Goal: Task Accomplishment & Management: Complete application form

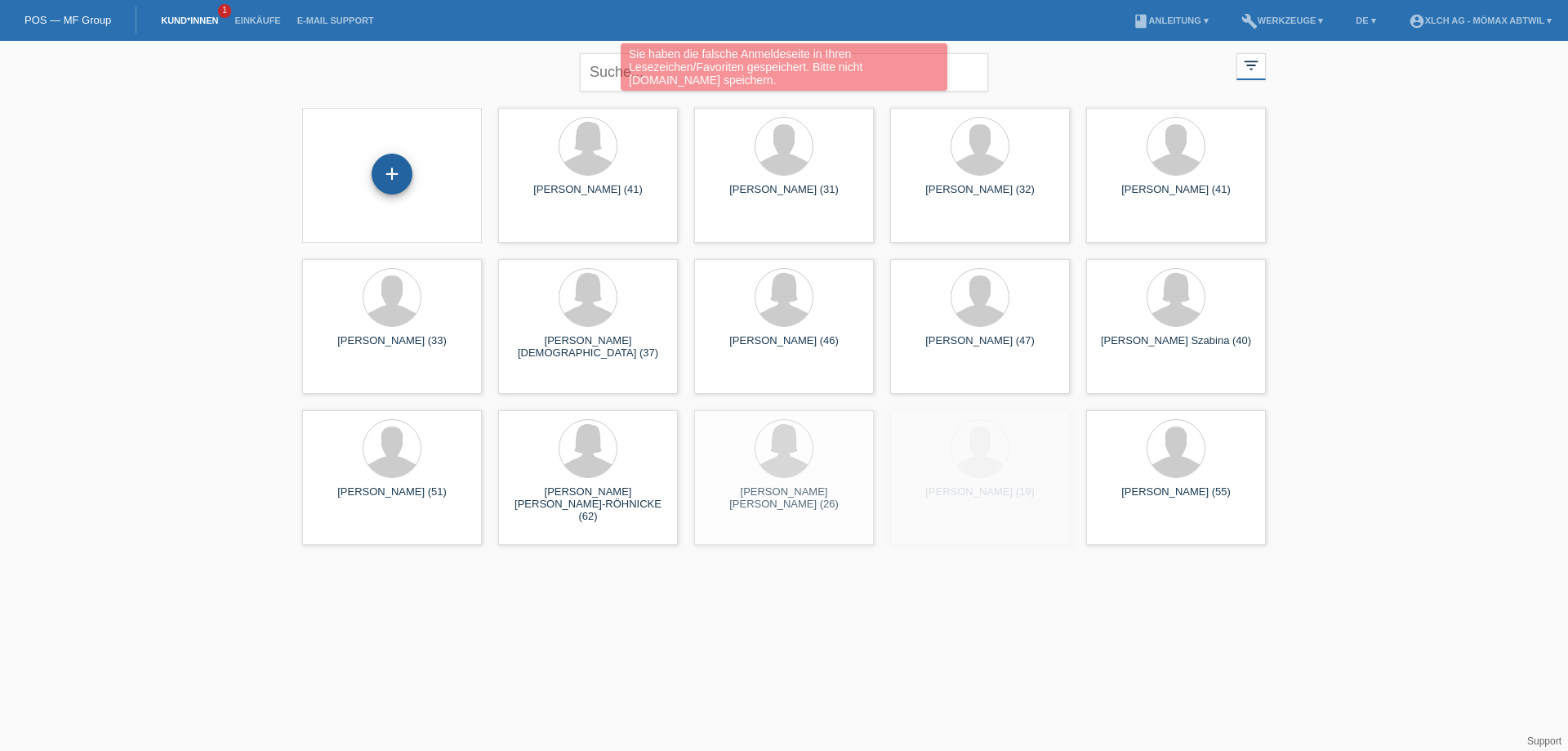
click at [409, 167] on div "+" at bounding box center [392, 174] width 39 height 28
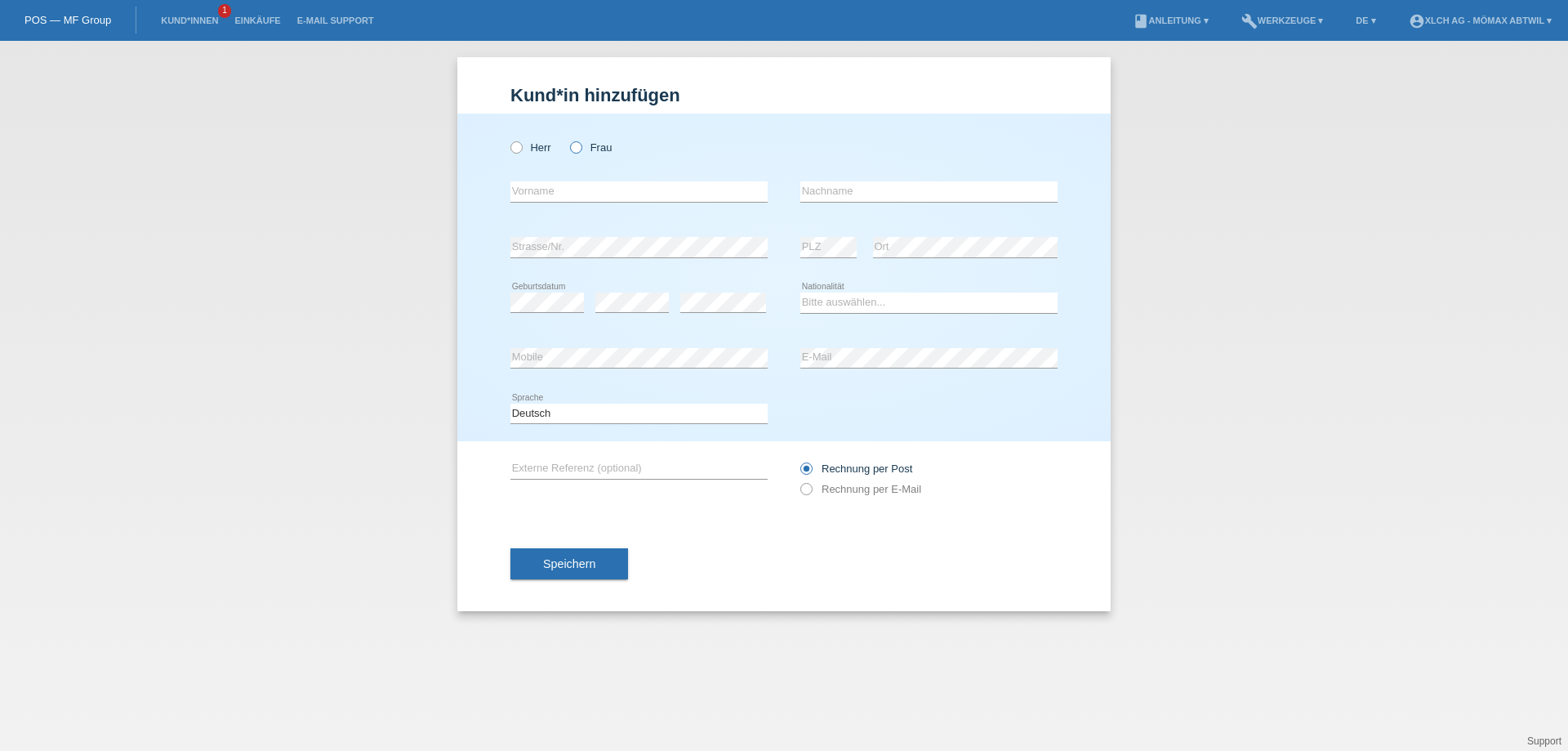
click at [591, 144] on label "Frau" at bounding box center [591, 147] width 42 height 12
click at [581, 144] on input "Frau" at bounding box center [575, 146] width 10 height 10
radio input "true"
click at [642, 186] on input "text" at bounding box center [639, 191] width 257 height 20
type input "NASRA"
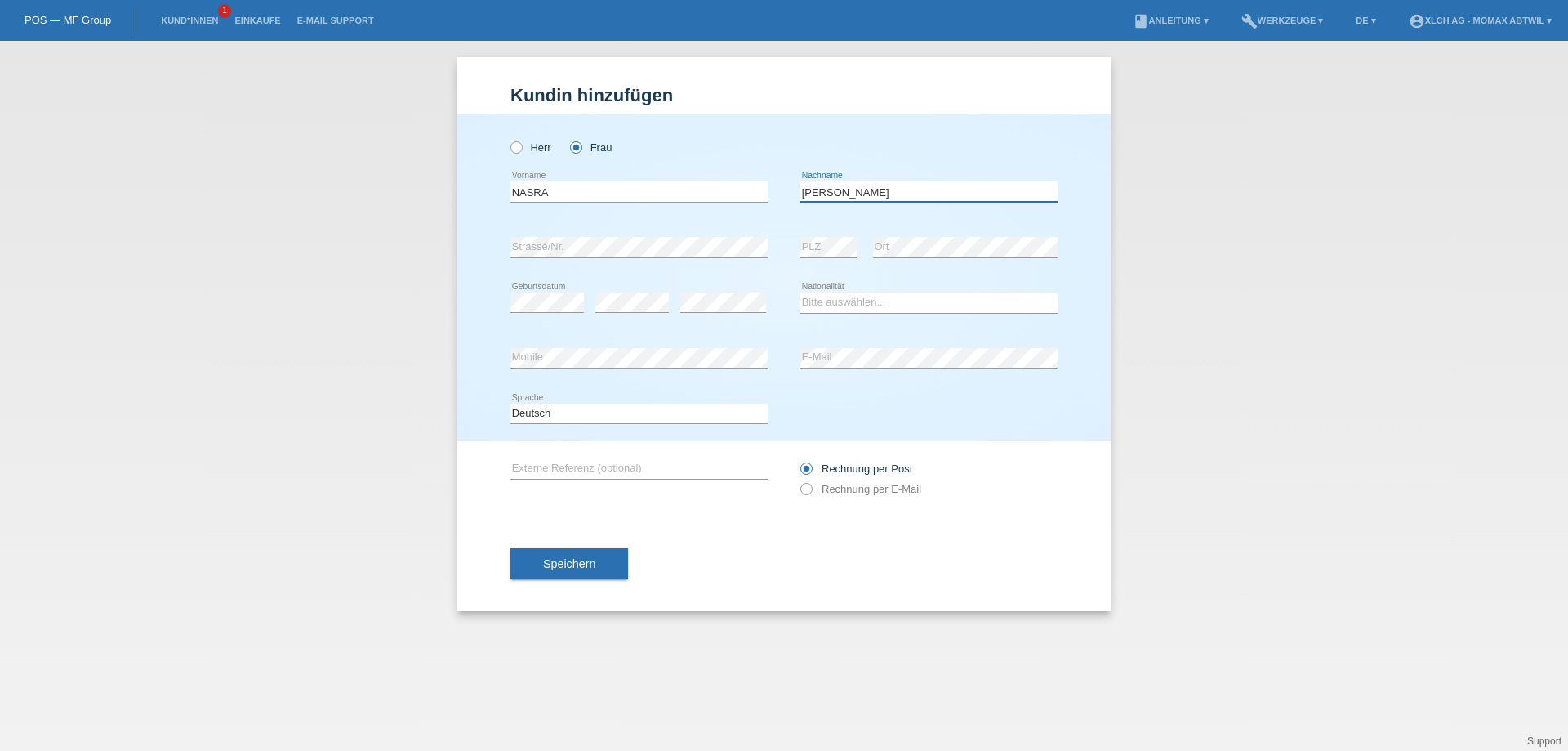
type input "[PERSON_NAME]"
click at [812, 304] on select "Bitte auswählen... Schweiz Deutschland Liechtenstein Österreich ------------ Af…" at bounding box center [929, 302] width 257 height 19
select select "SO"
click at [801, 292] on select "Bitte auswählen... Schweiz Deutschland Liechtenstein Österreich ------------ Af…" at bounding box center [929, 302] width 257 height 19
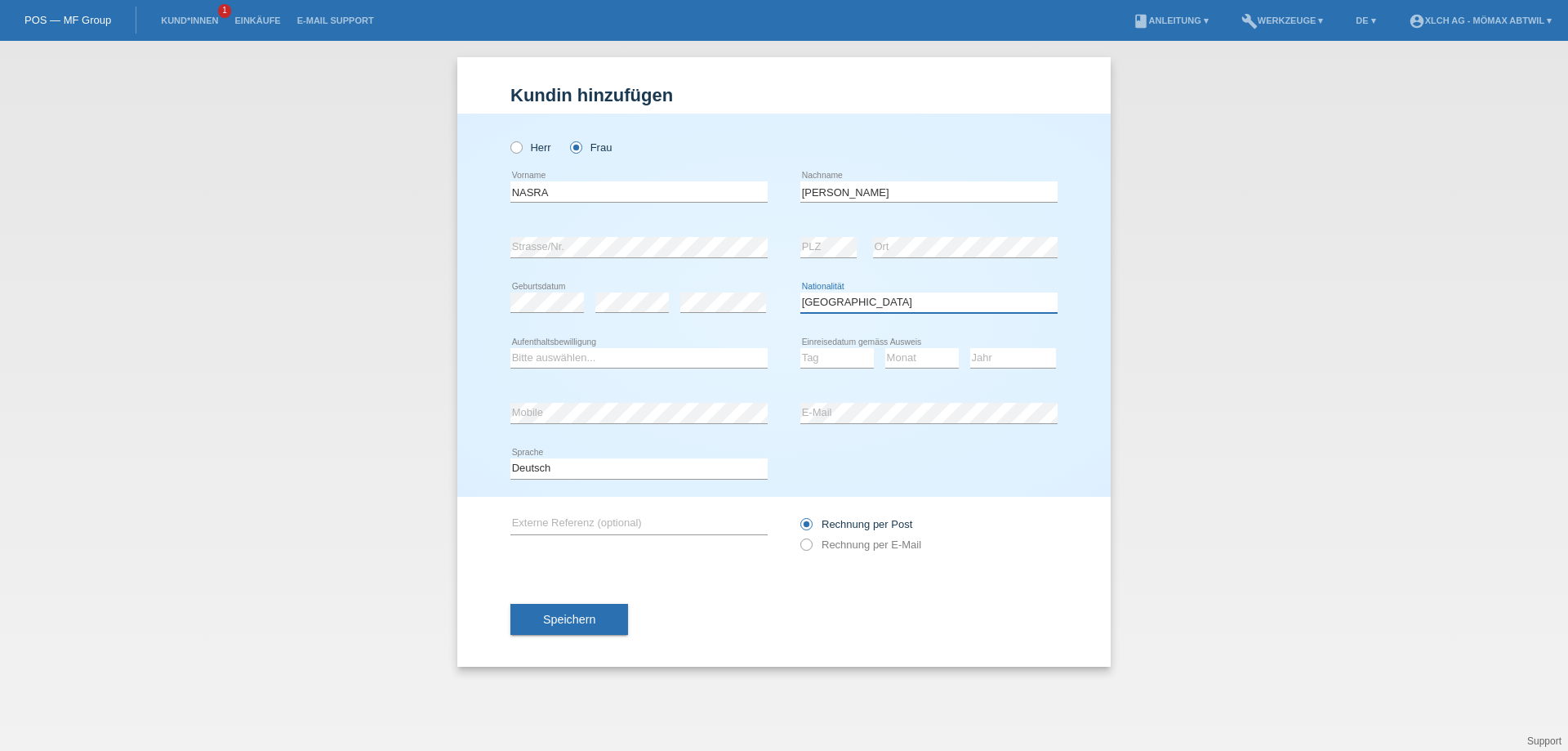
click at [888, 303] on select "Bitte auswählen... Schweiz Deutschland Liechtenstein Österreich ------------ Af…" at bounding box center [929, 302] width 257 height 19
click at [936, 289] on div "Bitte auswählen... Schweiz Deutschland Liechtenstein Österreich ------------ Af…" at bounding box center [929, 303] width 257 height 55
click at [645, 359] on select "Bitte auswählen... C B B - Flüchtlingsstatus Andere" at bounding box center [639, 357] width 257 height 19
select select "B"
click at [510, 348] on select "Bitte auswählen... C B B - Flüchtlingsstatus Andere" at bounding box center [639, 357] width 257 height 19
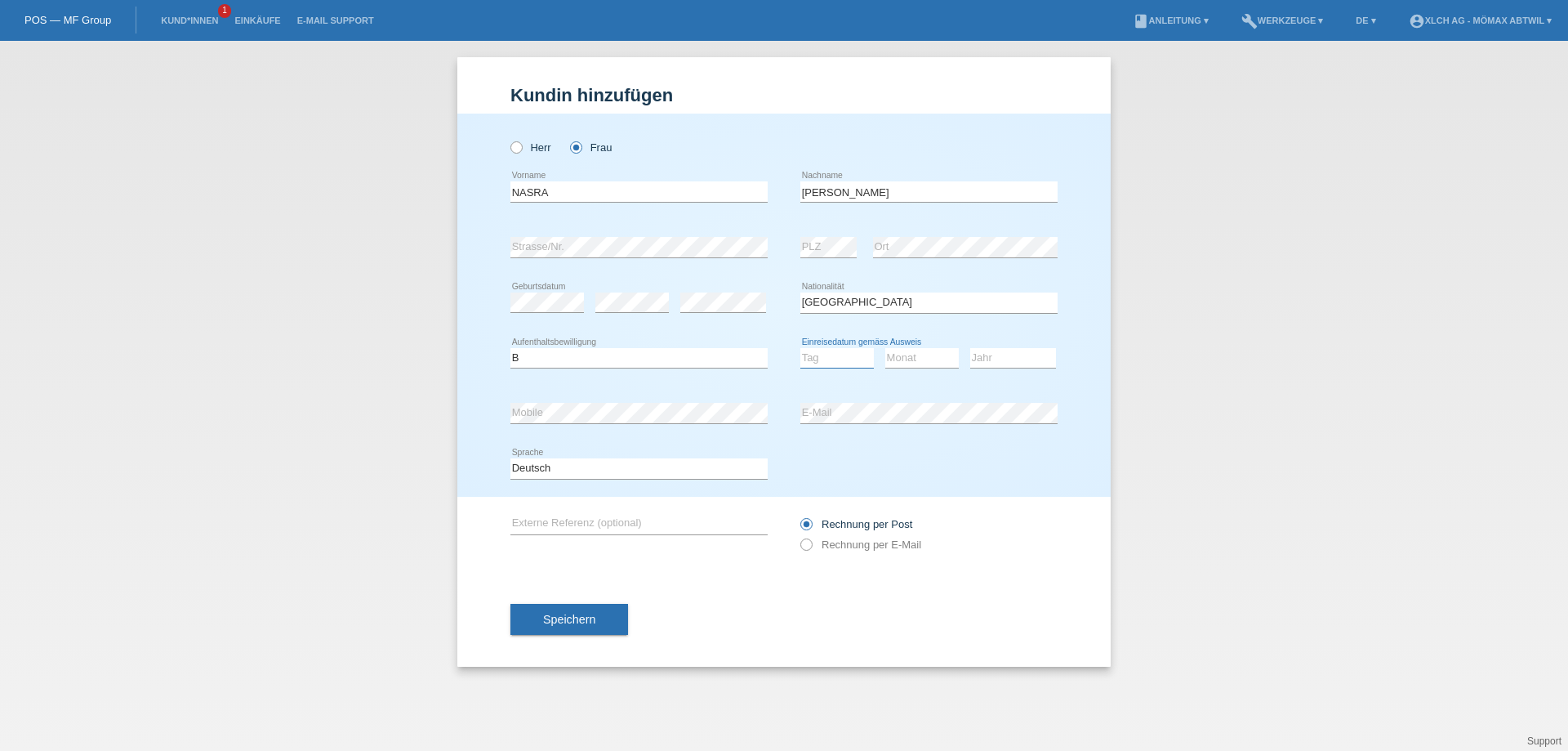
click at [835, 362] on select "Tag 01 02 03 04 05 06 07 08 09 10 11" at bounding box center [837, 357] width 73 height 19
select select "15"
click at [801, 348] on select "Tag 01 02 03 04 05 06 07 08 09 10 11" at bounding box center [837, 357] width 73 height 19
click at [922, 362] on select "Monat 01 02 03 04 05 06 07 08 09 10 11" at bounding box center [921, 357] width 73 height 19
select select "11"
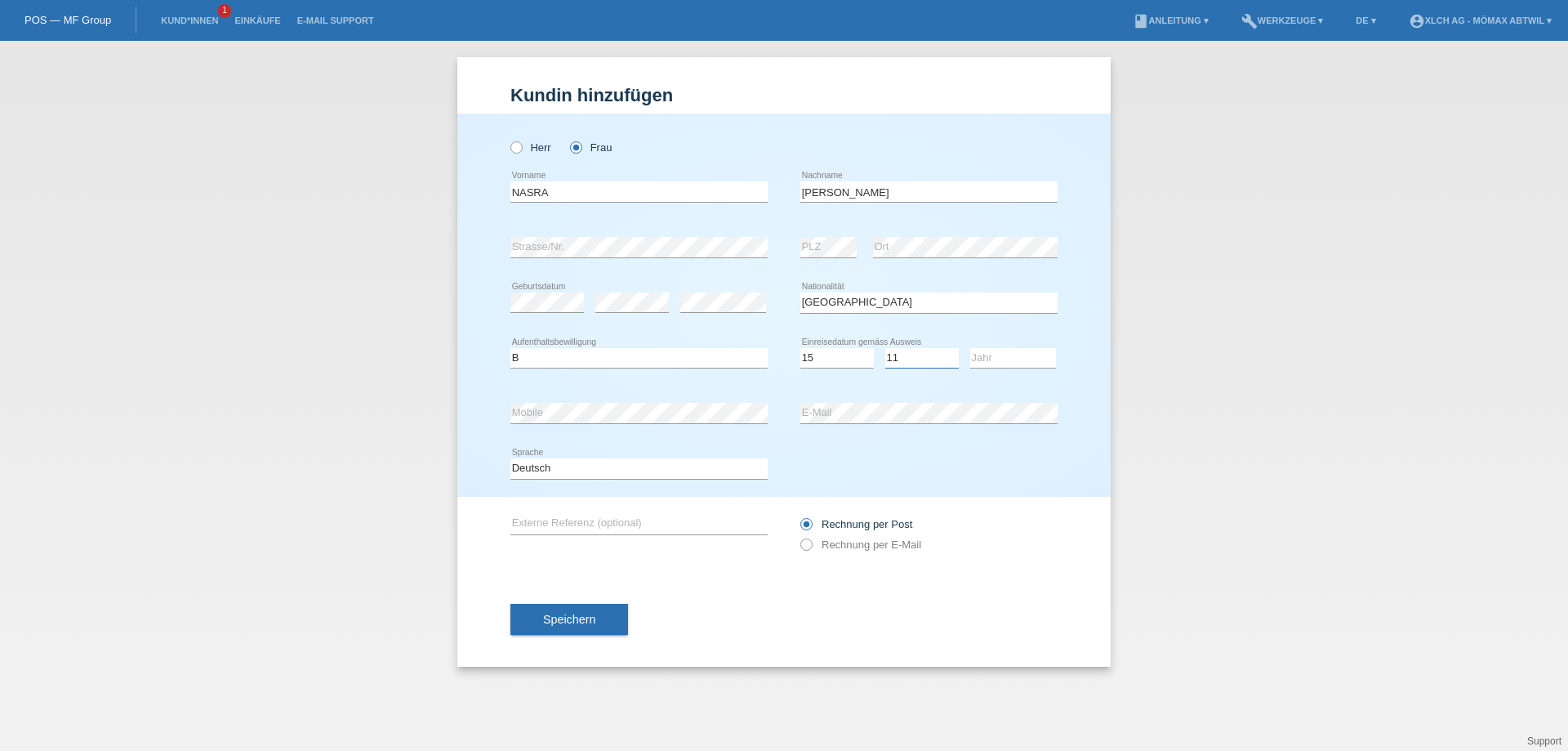
click at [885, 348] on select "Monat 01 02 03 04 05 06 07 08 09 10 11" at bounding box center [921, 357] width 73 height 19
click at [989, 361] on select "Jahr 2025 2024 2023 2022 2021 2020 2019 2018 2017 2016 2015 2014 2013 2012 2011…" at bounding box center [1012, 357] width 86 height 19
select select "2014"
click at [970, 348] on select "Jahr 2025 2024 2023 2022 2021 2020 2019 2018 2017 2016 2015 2014 2013 2012 2011…" at bounding box center [1012, 357] width 86 height 19
click at [586, 606] on button "Speichern" at bounding box center [569, 620] width 117 height 31
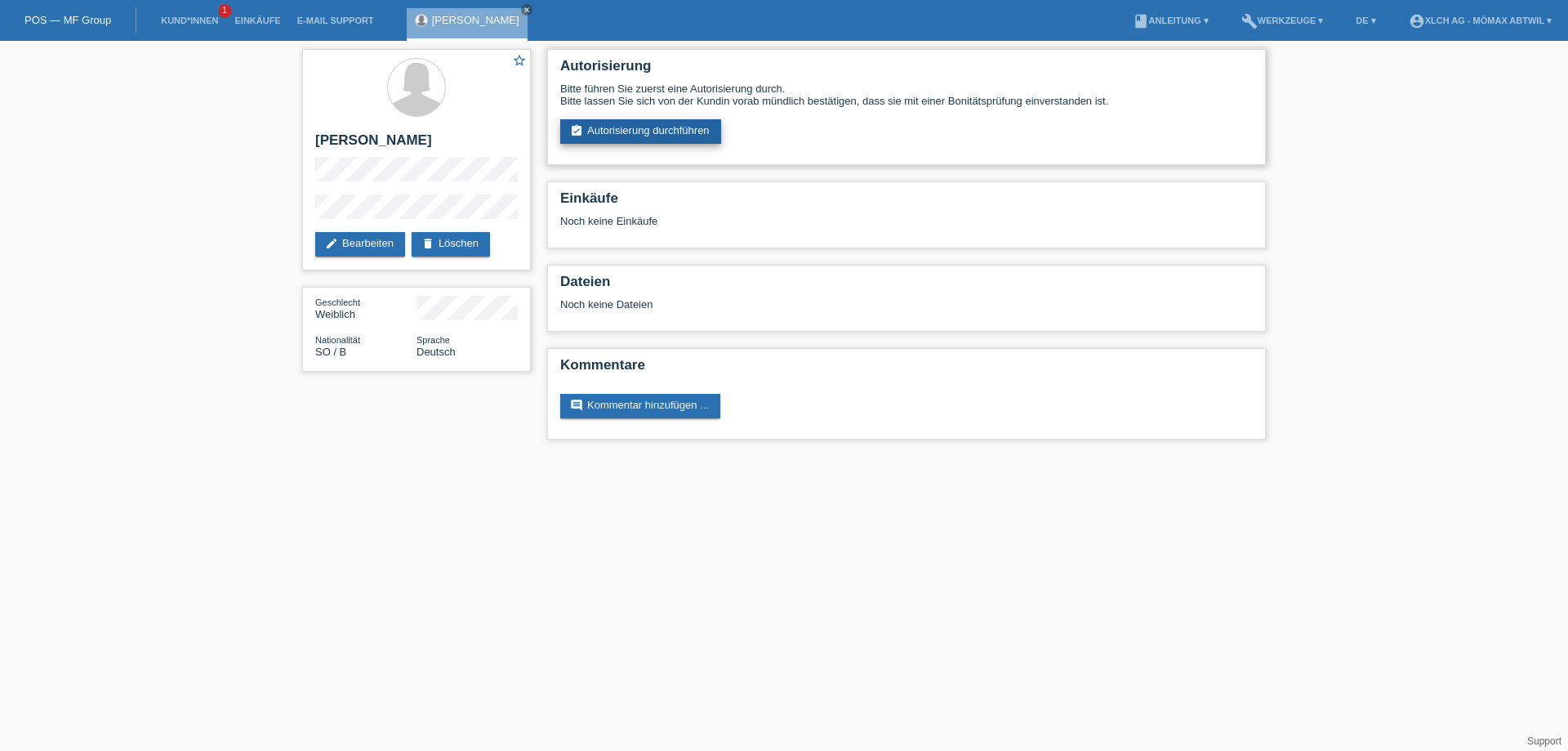
click at [685, 127] on link "assignment_turned_in Autorisierung durchführen" at bounding box center [641, 131] width 161 height 24
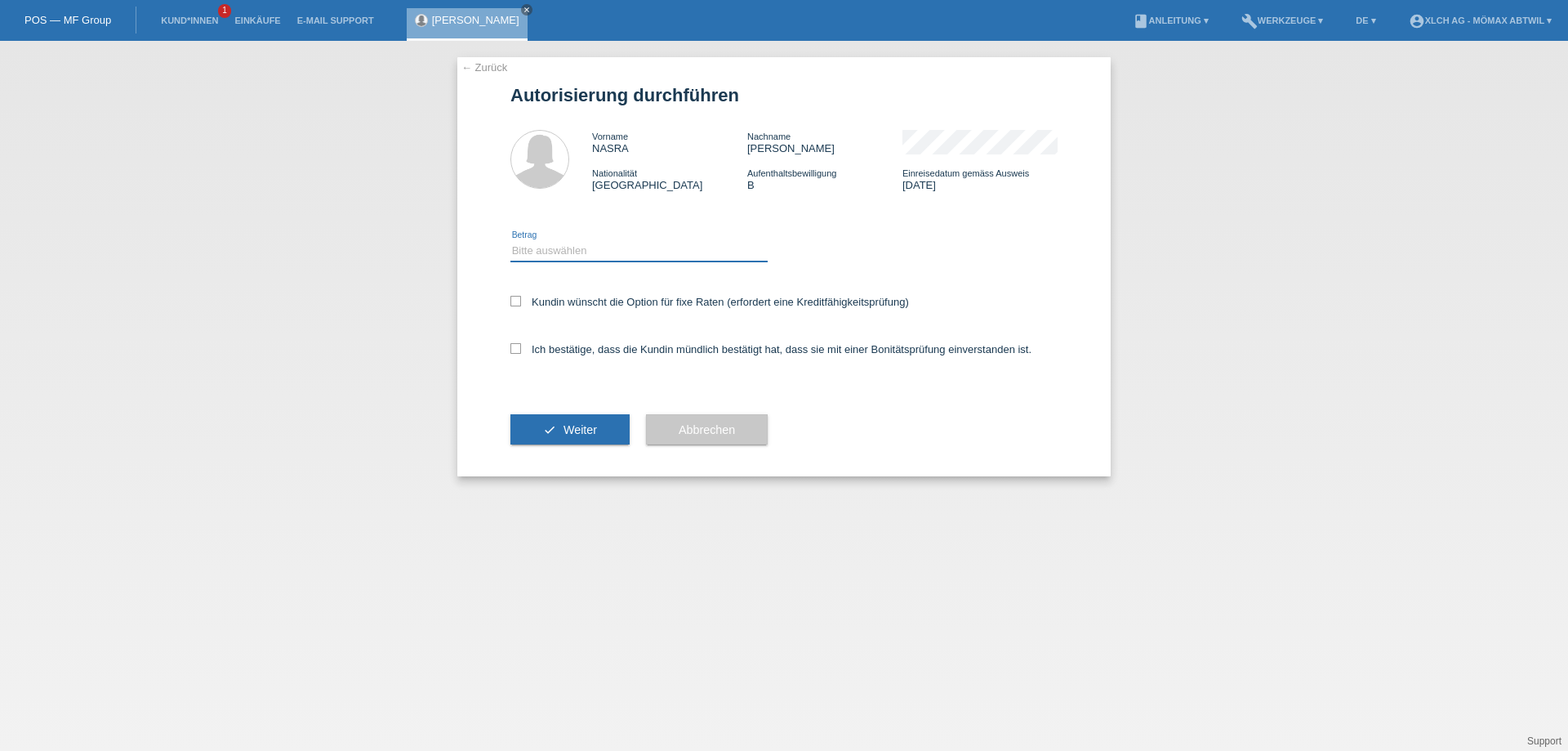
click at [582, 259] on select "Bitte auswählen CHF 1.00 - CHF 499.00 CHF 500.00 - CHF 1'999.00 CHF 2'000.00 - …" at bounding box center [639, 251] width 257 height 19
click at [510, 241] on select "Bitte auswählen CHF 1.00 - CHF 499.00 CHF 500.00 - CHF 1'999.00 CHF 2'000.00 - …" at bounding box center [639, 251] width 257 height 19
click at [606, 250] on select "Bitte auswählen CHF 1.00 - CHF 499.00 CHF 500.00 - CHF 1'999.00 CHF 2'000.00 - …" at bounding box center [639, 251] width 257 height 19
select select "2"
click at [510, 241] on select "Bitte auswählen CHF 1.00 - CHF 499.00 CHF 500.00 - CHF 1'999.00 CHF 2'000.00 - …" at bounding box center [639, 251] width 257 height 19
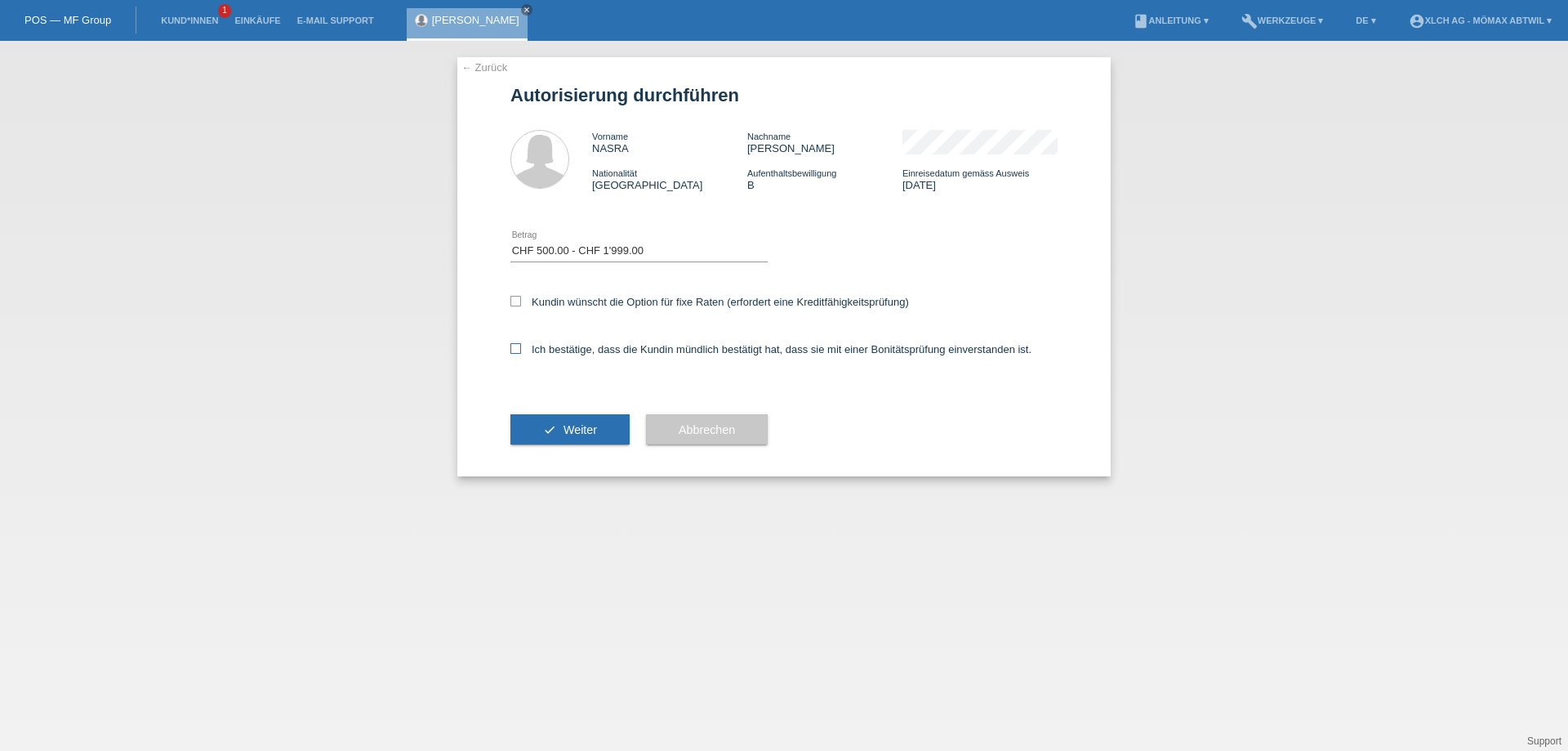
click at [673, 351] on label "Ich bestätige, dass die Kundin mündlich bestätigt hat, dass sie mit einer Bonit…" at bounding box center [771, 349] width 521 height 12
click at [521, 351] on input "Ich bestätige, dass die Kundin mündlich bestätigt hat, dass sie mit einer Bonit…" at bounding box center [515, 348] width 10 height 10
checkbox input "true"
click at [604, 427] on button "check Weiter" at bounding box center [570, 430] width 119 height 31
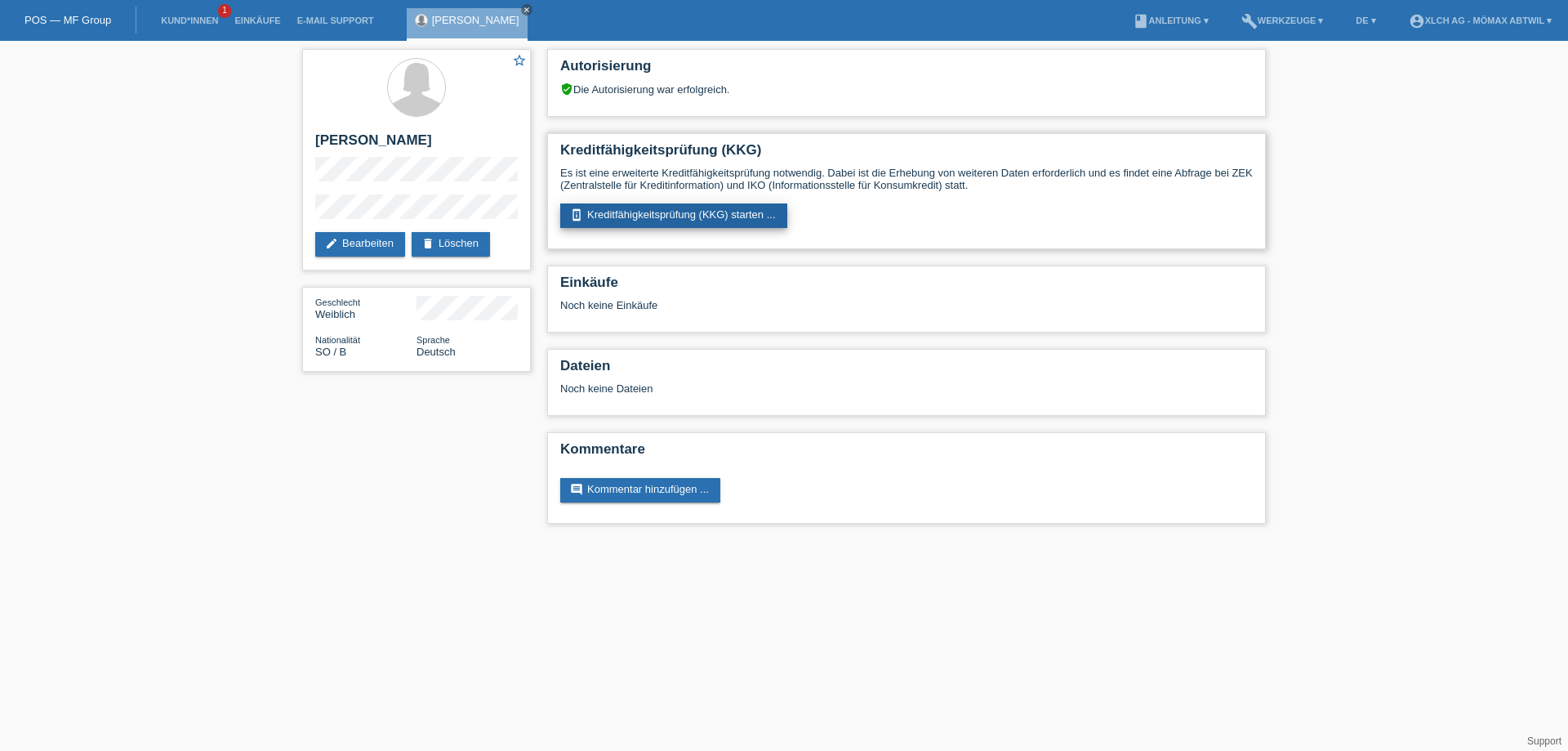
click at [760, 213] on link "perm_device_information Kreditfähigkeitsprüfung (KKG) starten ..." at bounding box center [674, 215] width 227 height 24
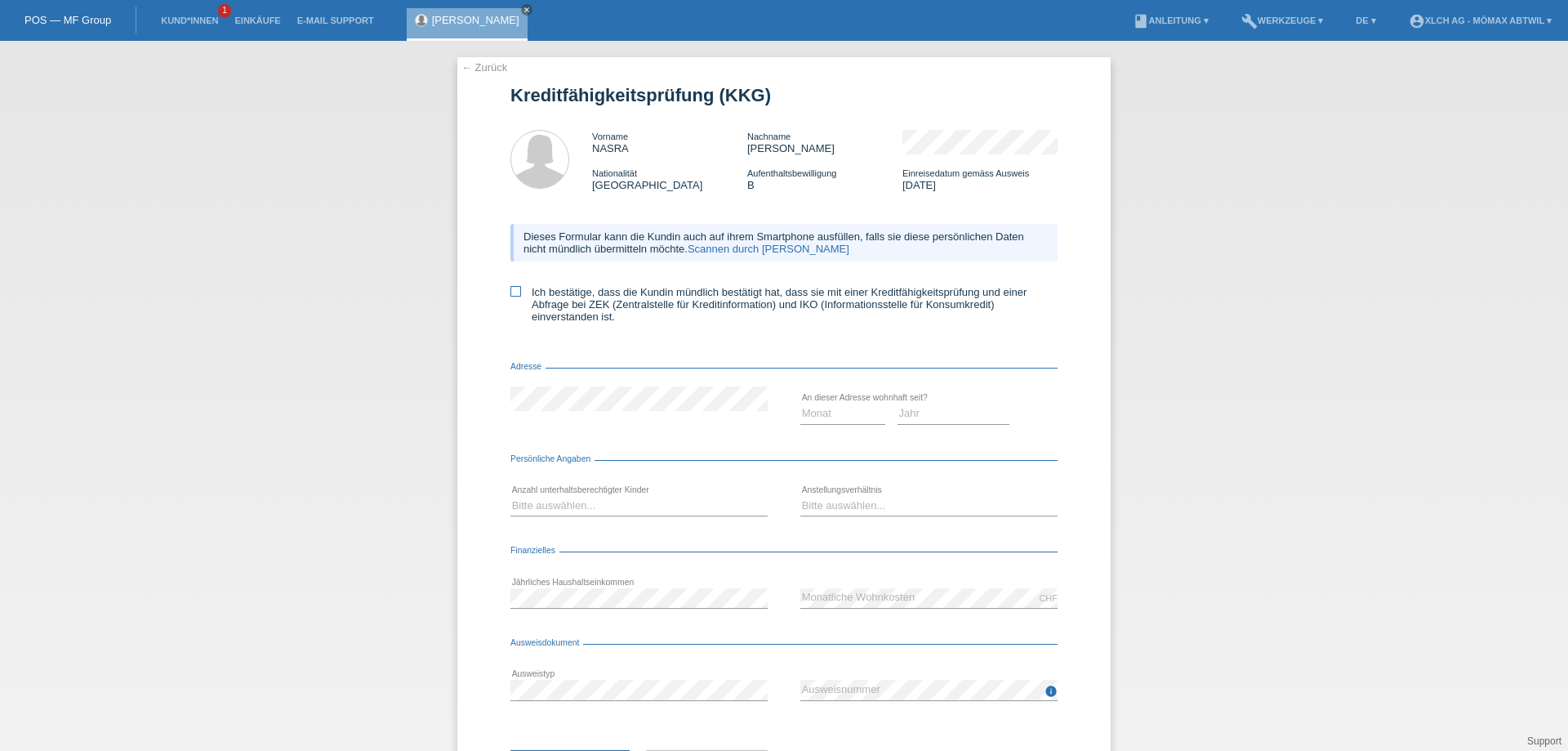
click at [513, 290] on icon at bounding box center [515, 290] width 10 height 10
click at [513, 290] on input "Ich bestätige, dass die Kundin mündlich bestätigt hat, dass sie mit einer Kredi…" at bounding box center [515, 290] width 10 height 10
checkbox input "true"
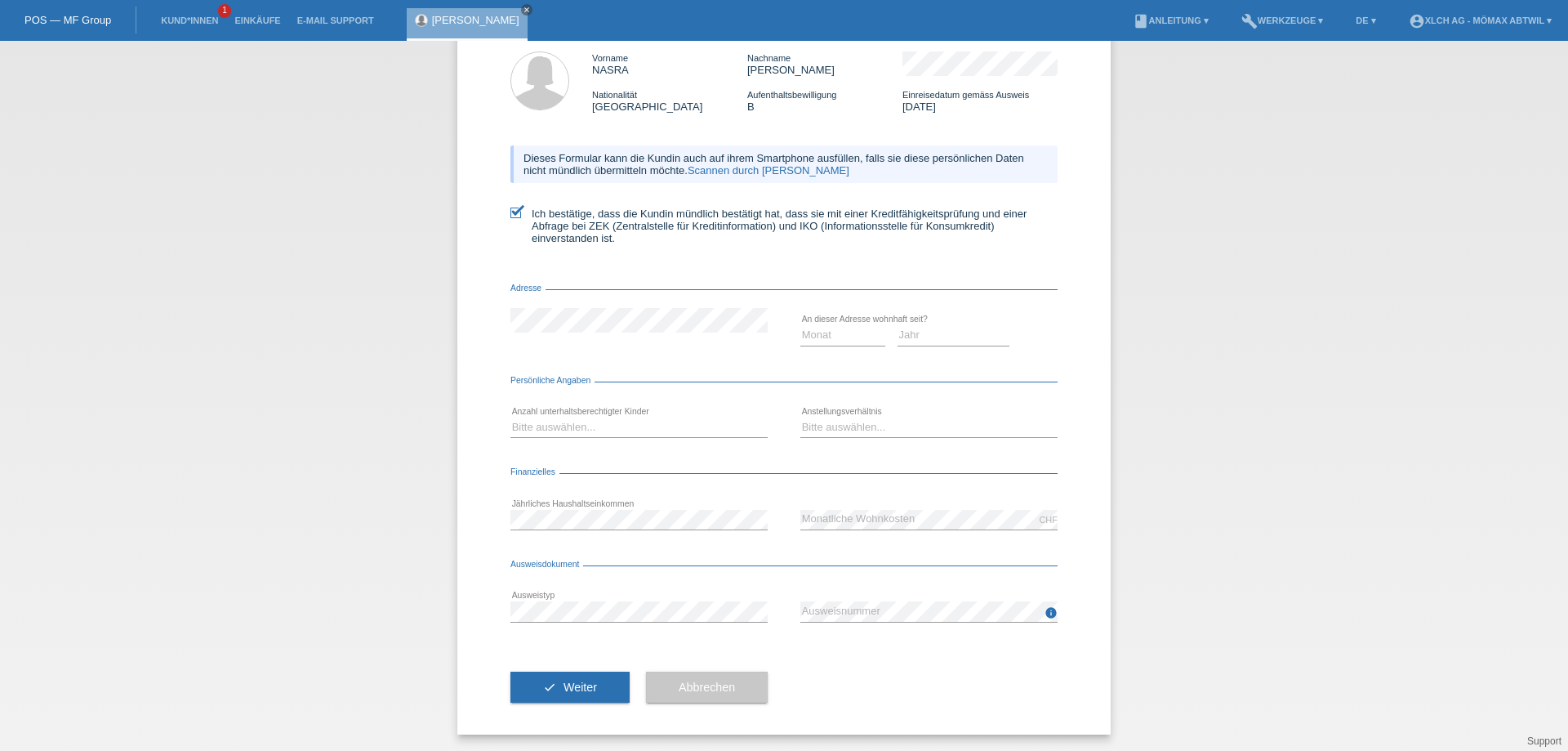
drag, startPoint x: 501, startPoint y: 318, endPoint x: 599, endPoint y: 336, distance: 99.6
click at [599, 336] on div "← Zurück Kreditfähigkeitsprüfung (KKG) Vorname NASRA Nachname HAMZA HUSSEIN Nat…" at bounding box center [784, 356] width 654 height 756
click at [974, 332] on select "Jahr 2025 2024 2023 2022 2021 2020 2019 2018 2017 2016 2015 2014 2013 2012 2011…" at bounding box center [954, 335] width 113 height 19
select select "2020"
click at [898, 326] on select "Jahr 2025 2024 2023 2022 2021 2020 2019 2018 2017 2016 2015 2014 2013 2012 2011…" at bounding box center [954, 335] width 113 height 19
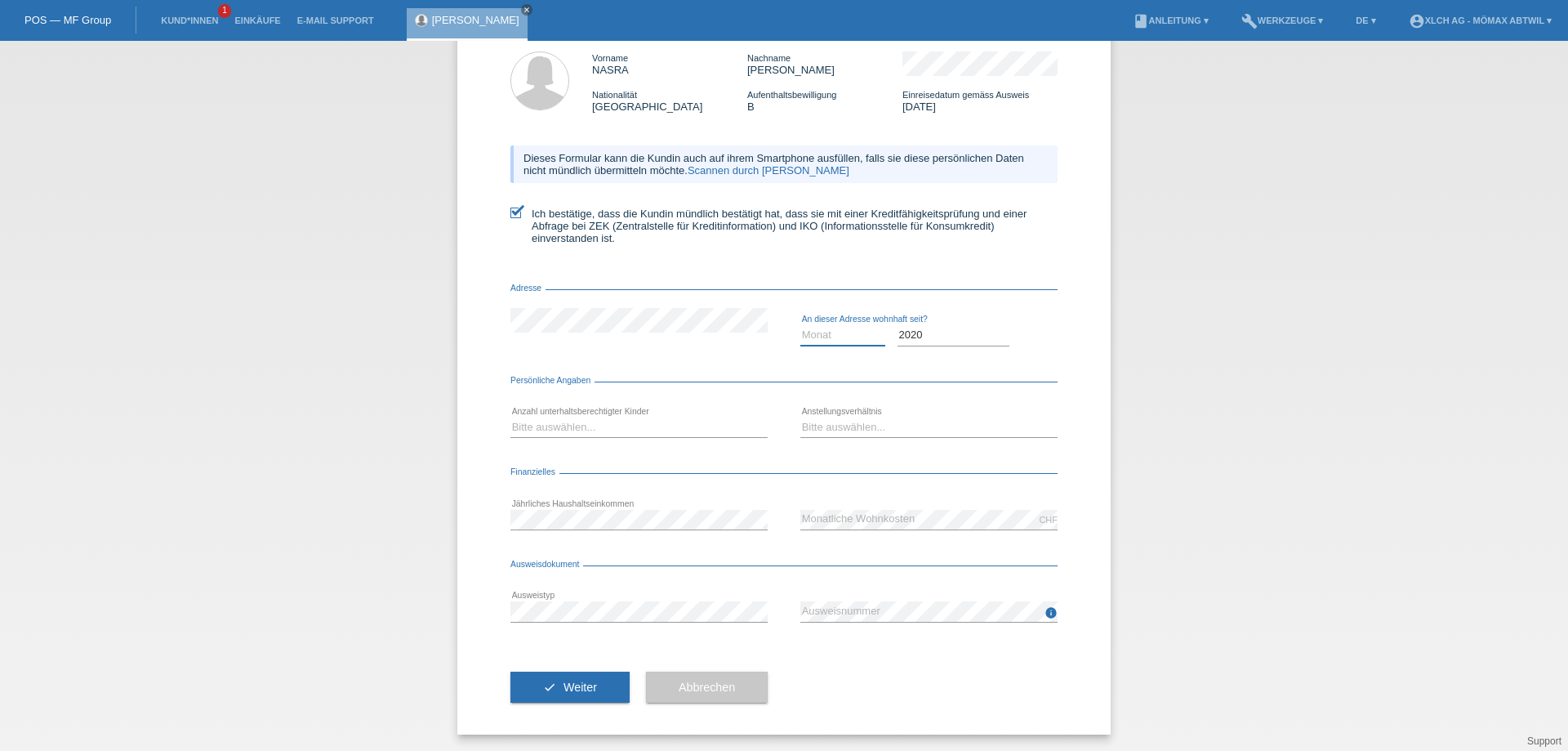
click at [844, 337] on select "Monat 01 02 03 04 05 06 07 08 09 10" at bounding box center [843, 335] width 85 height 19
select select "11"
click at [801, 326] on select "Monat 01 02 03 04 05 06 07 08 09 10" at bounding box center [843, 335] width 85 height 19
click at [926, 332] on select "Jahr 2025 2024 2023 2022 2021 2020 2019 2018 2017 2016 2015 2014 2013 2012 2011…" at bounding box center [954, 335] width 113 height 19
select select "2021"
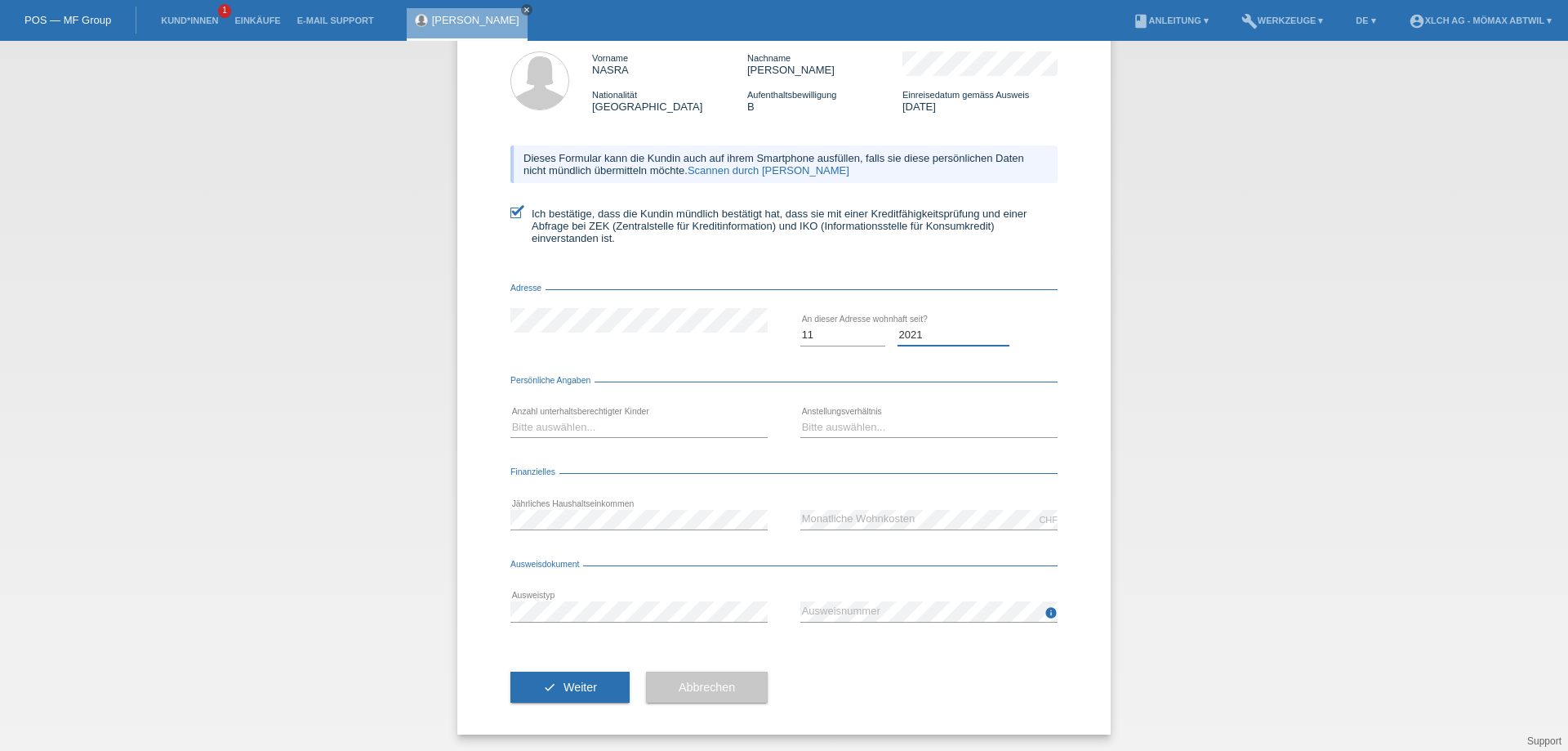
click at [898, 326] on select "Jahr 2025 2024 2023 2022 2021 2020 2019 2018 2017 2016 2015 2014 2013 2012 2011…" at bounding box center [954, 335] width 113 height 19
click at [662, 430] on select "Bitte auswählen... 0 1 2 3 4 5 6 7 8 9" at bounding box center [639, 426] width 257 height 19
select select "0"
click at [510, 417] on select "Bitte auswählen... 0 1 2 3 4 5 6 7 8 9" at bounding box center [639, 426] width 257 height 19
click at [872, 431] on select "Bitte auswählen... Unbefristet Befristet Lehrling/Student Pensioniert Nicht arb…" at bounding box center [929, 426] width 257 height 19
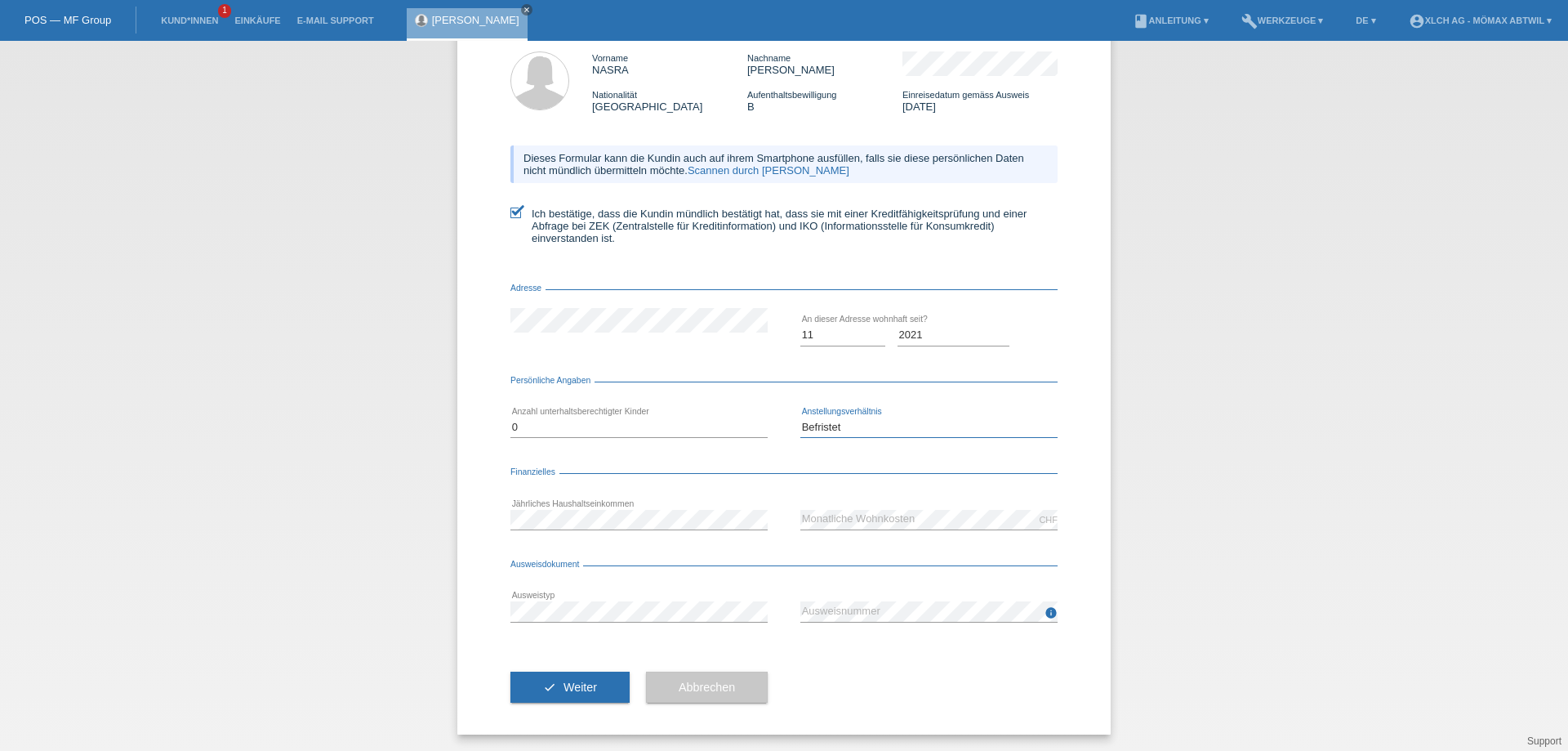
click at [801, 417] on select "Bitte auswählen... Unbefristet Befristet Lehrling/Student Pensioniert Nicht arb…" at bounding box center [929, 426] width 257 height 19
drag, startPoint x: 852, startPoint y: 425, endPoint x: 858, endPoint y: 434, distance: 10.8
click at [852, 425] on select "Bitte auswählen... Unbefristet Befristet Lehrling/Student Pensioniert Nicht arb…" at bounding box center [929, 426] width 257 height 19
select select "UNLIMITED"
click at [801, 417] on select "Bitte auswählen... Unbefristet Befristet Lehrling/Student Pensioniert Nicht arb…" at bounding box center [929, 426] width 257 height 19
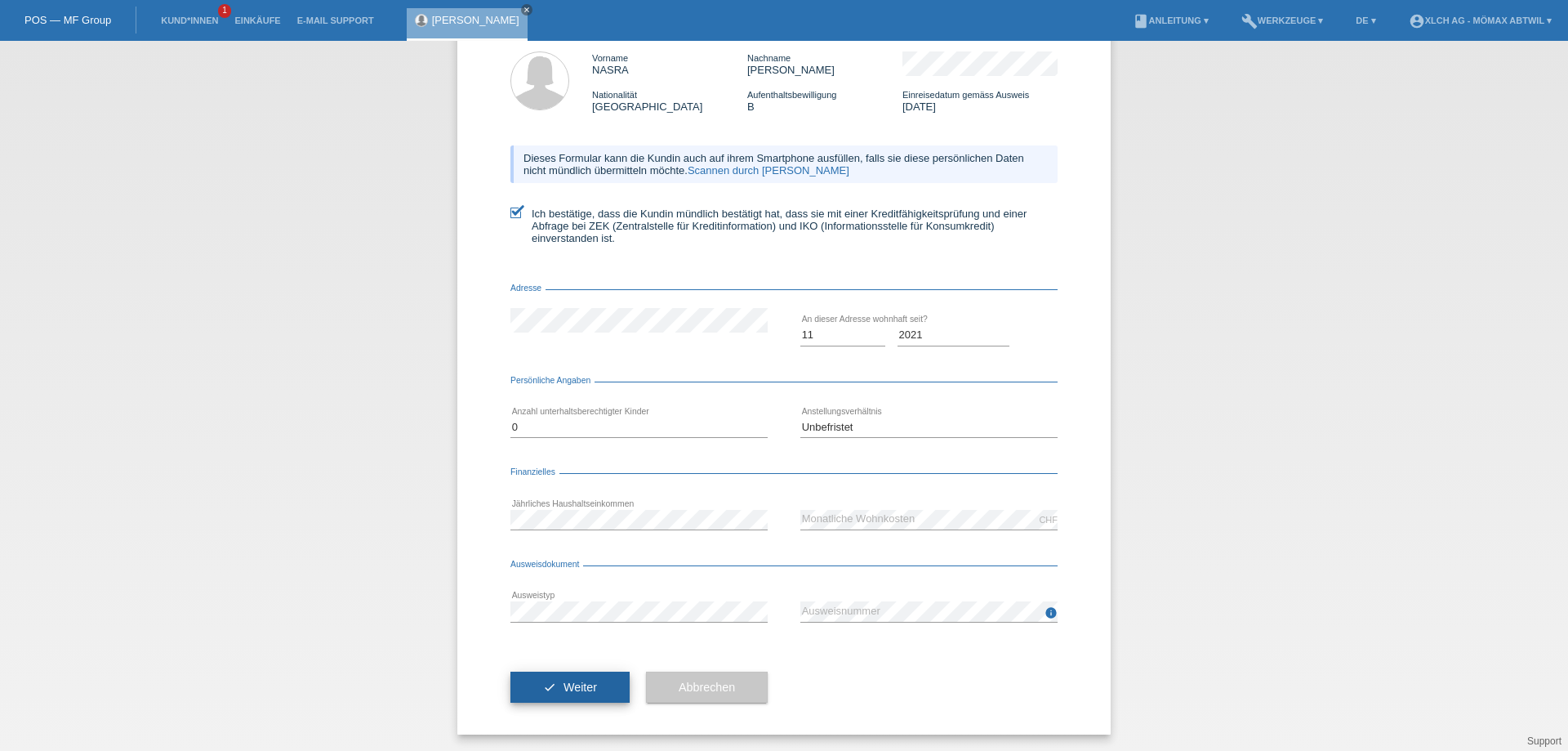
click at [541, 683] on button "check Weiter" at bounding box center [570, 687] width 119 height 31
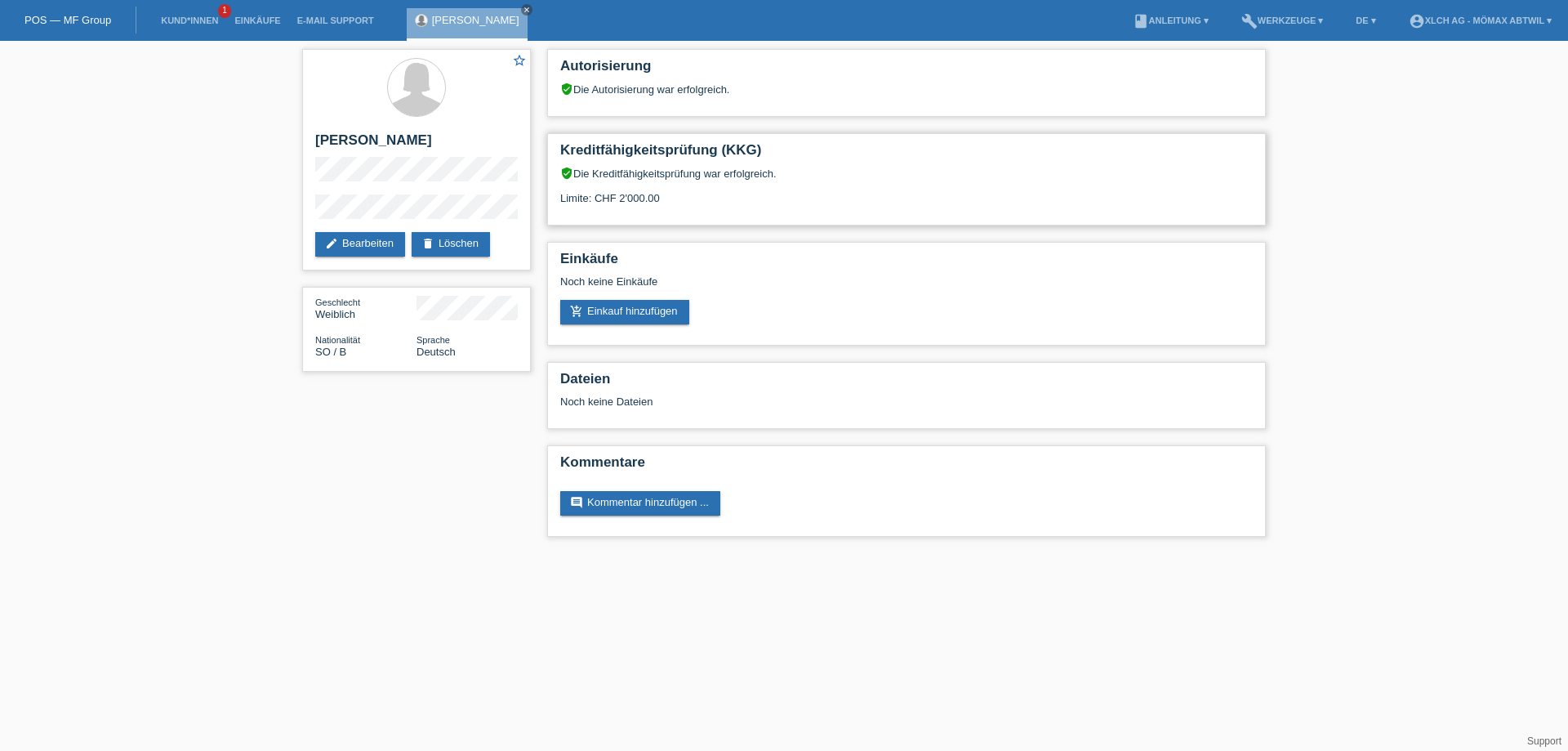
drag, startPoint x: 610, startPoint y: 203, endPoint x: 704, endPoint y: 213, distance: 94.5
click at [704, 213] on div "verified_user Die Kreditfähigkeitsprüfung war erfolgreich. Limite: CHF 2'000.00" at bounding box center [906, 191] width 692 height 50
click at [762, 210] on div "verified_user Die Kreditfähigkeitsprüfung war erfolgreich. Limite: CHF 2'000.00" at bounding box center [906, 191] width 692 height 50
